Goal: Task Accomplishment & Management: Use online tool/utility

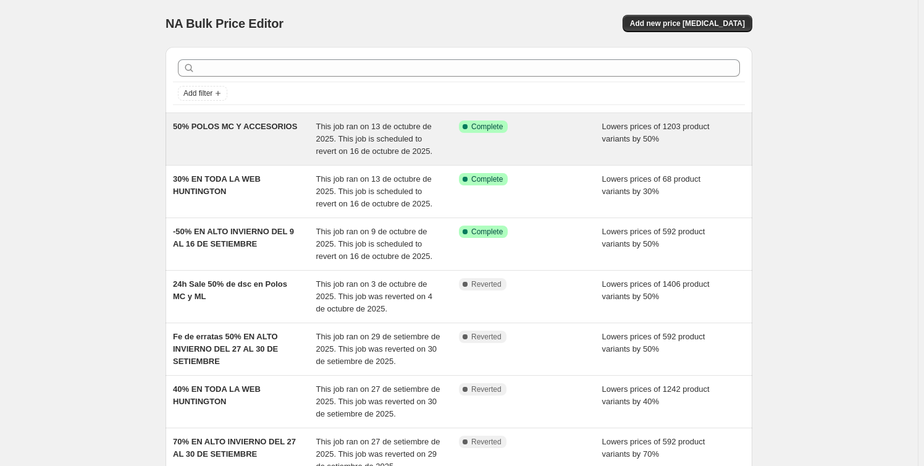
click at [311, 133] on div "50% POLOS MC Y ACCESORIOS" at bounding box center [244, 138] width 143 height 37
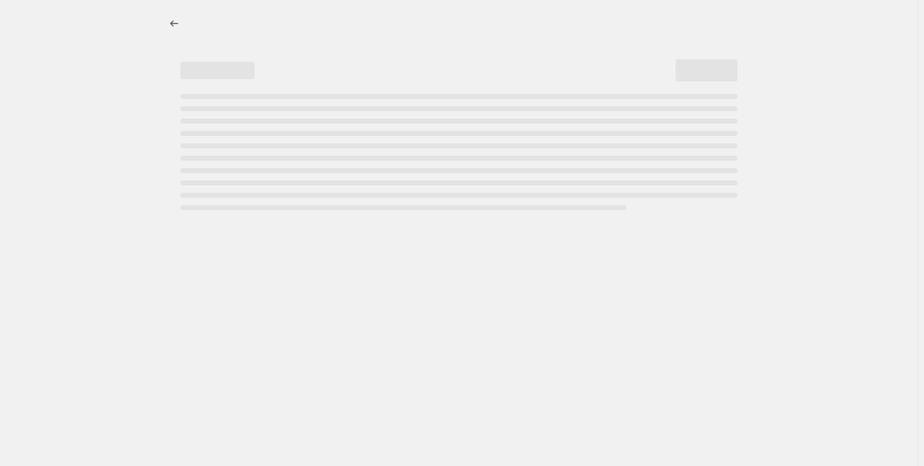
select select "percentage"
select select "collection"
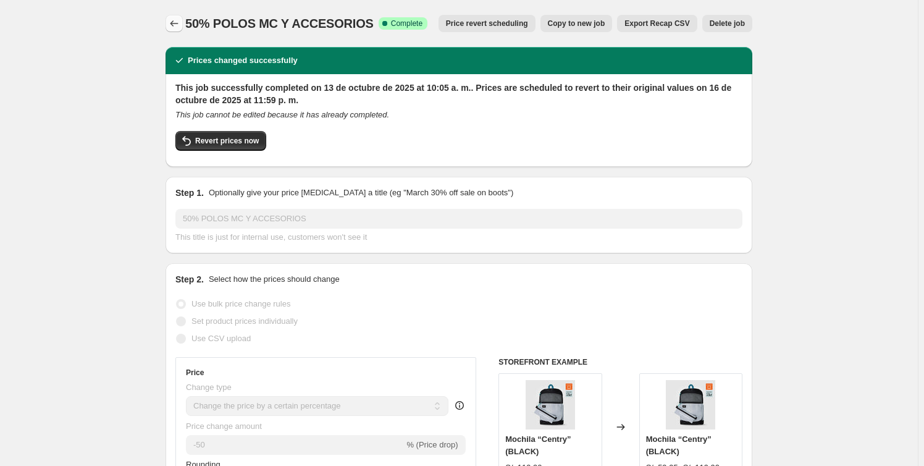
click at [173, 27] on icon "Price change jobs" at bounding box center [174, 23] width 12 height 12
